Goal: Information Seeking & Learning: Learn about a topic

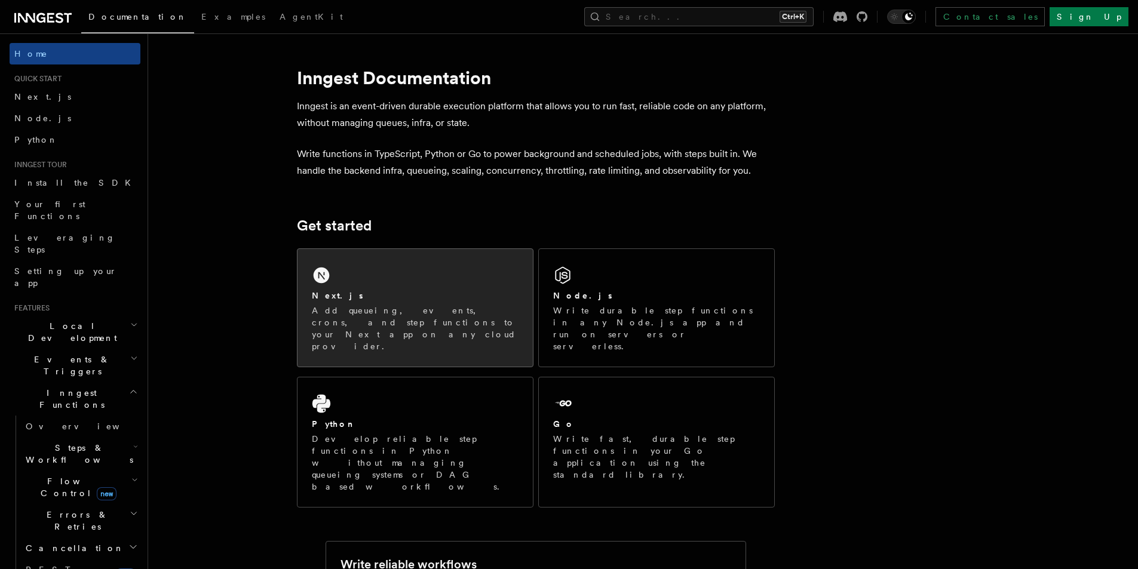
click at [386, 293] on div "Next.js" at bounding box center [415, 296] width 207 height 13
click at [392, 274] on div "Next.js Add queueing, events, crons, and step functions to your Next app on any…" at bounding box center [414, 308] width 235 height 118
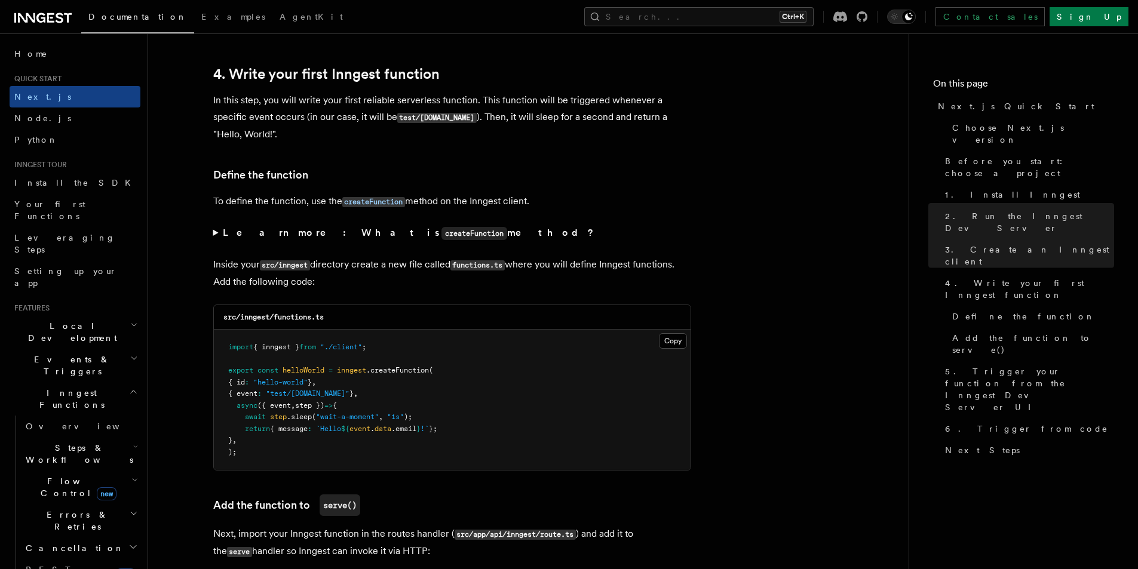
scroll to position [1991, 0]
